Goal: Task Accomplishment & Management: Use online tool/utility

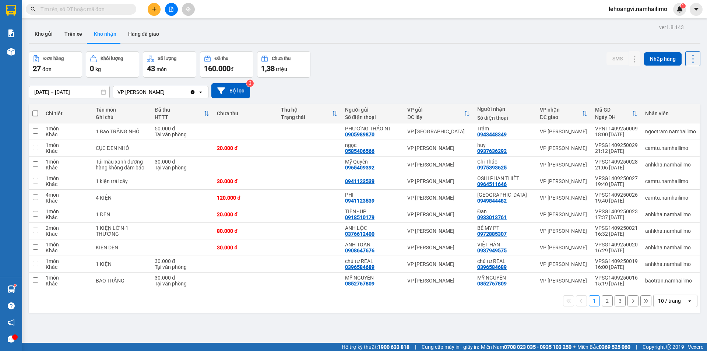
click at [603, 302] on button "2" at bounding box center [606, 300] width 11 height 11
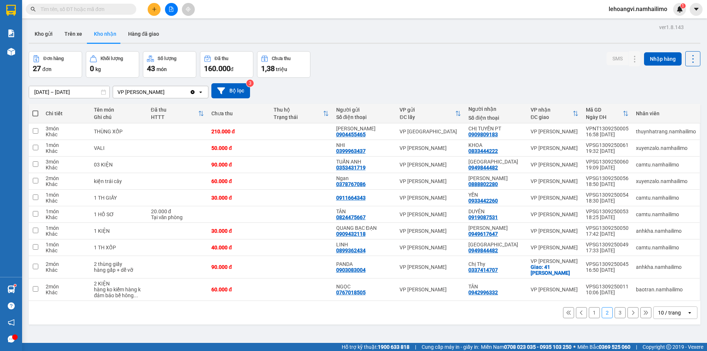
click at [616, 315] on button "3" at bounding box center [619, 312] width 11 height 11
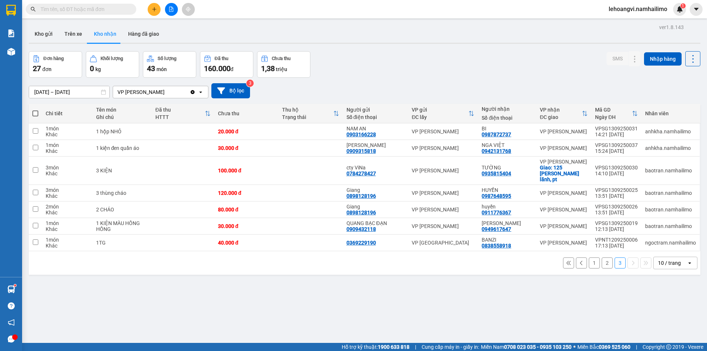
drag, startPoint x: 581, startPoint y: 252, endPoint x: 586, endPoint y: 252, distance: 5.2
click at [581, 257] on div "1 2 3 10 / trang open" at bounding box center [364, 263] width 665 height 13
click at [588, 257] on button "1" at bounding box center [593, 262] width 11 height 11
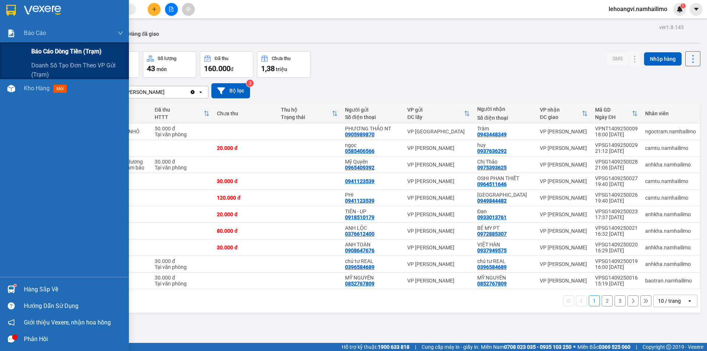
click at [34, 48] on span "Báo cáo dòng tiền (trạm)" at bounding box center [66, 51] width 70 height 9
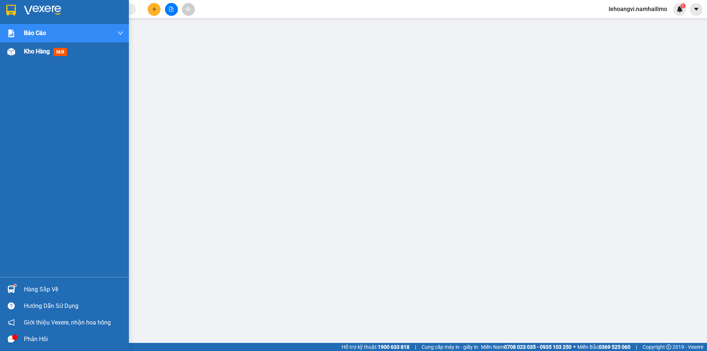
click at [46, 56] on div "Kho hàng mới" at bounding box center [73, 51] width 99 height 18
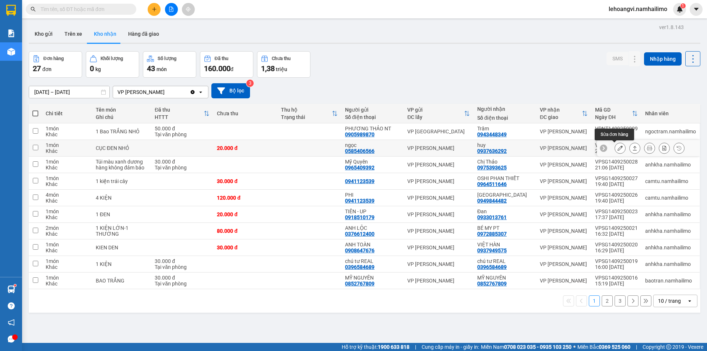
click at [615, 144] on button at bounding box center [620, 148] width 10 height 13
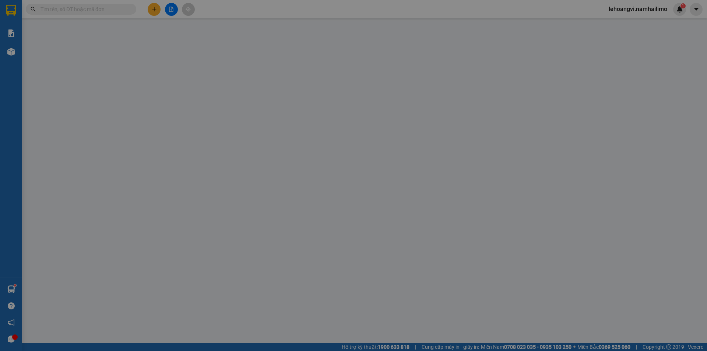
type input "0585406566"
type input "ngọc"
type input "0937636292"
type input "huy"
type input "20.000"
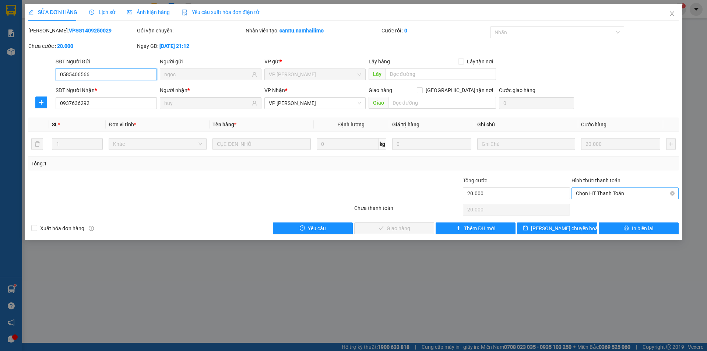
click at [612, 188] on span "Chọn HT Thanh Toán" at bounding box center [625, 193] width 98 height 11
click at [607, 206] on div "Tại văn phòng" at bounding box center [625, 208] width 98 height 8
type input "0"
click at [422, 229] on button "Giao hàng" at bounding box center [394, 228] width 80 height 12
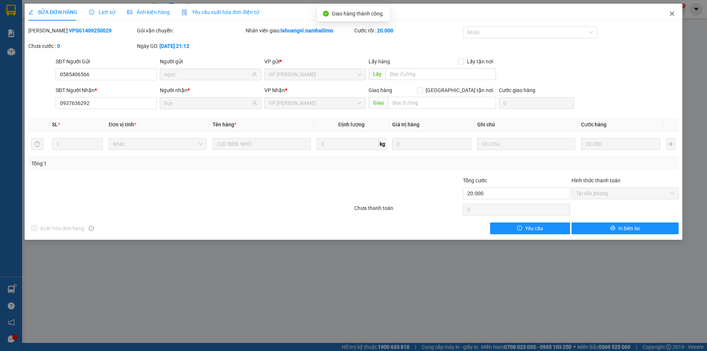
drag, startPoint x: 672, startPoint y: 12, endPoint x: 661, endPoint y: 14, distance: 11.3
click at [661, 14] on span "Close" at bounding box center [671, 14] width 21 height 21
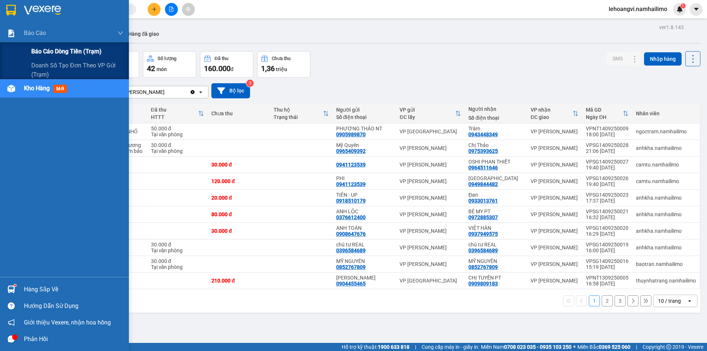
click at [47, 54] on span "Báo cáo dòng tiền (trạm)" at bounding box center [66, 51] width 70 height 9
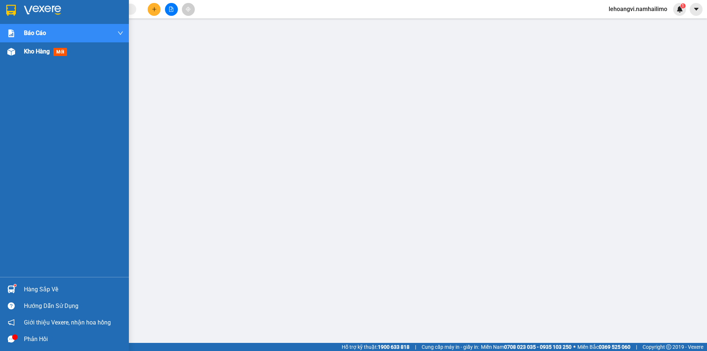
click at [3, 46] on div "Kho hàng mới" at bounding box center [64, 51] width 129 height 18
